Goal: Task Accomplishment & Management: Use online tool/utility

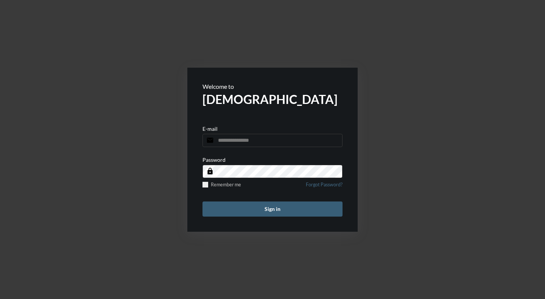
type input "**********"
click at [302, 205] on button "Sign in" at bounding box center [272, 209] width 140 height 15
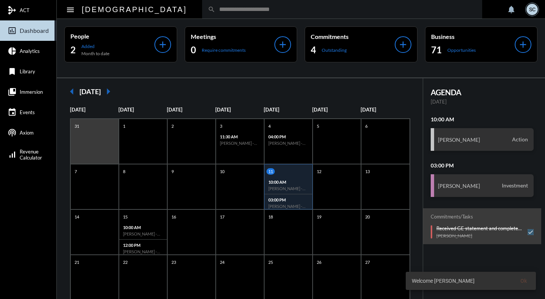
click at [258, 50] on div "0 Require commitments" at bounding box center [233, 50] width 84 height 12
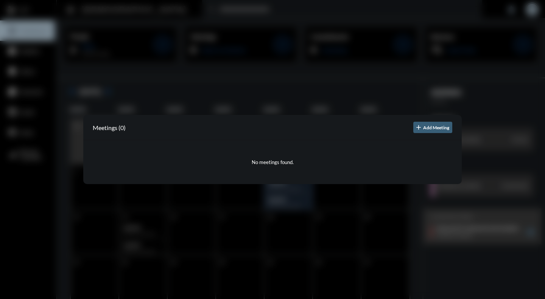
click at [260, 78] on div at bounding box center [272, 149] width 545 height 299
